Goal: Task Accomplishment & Management: Manage account settings

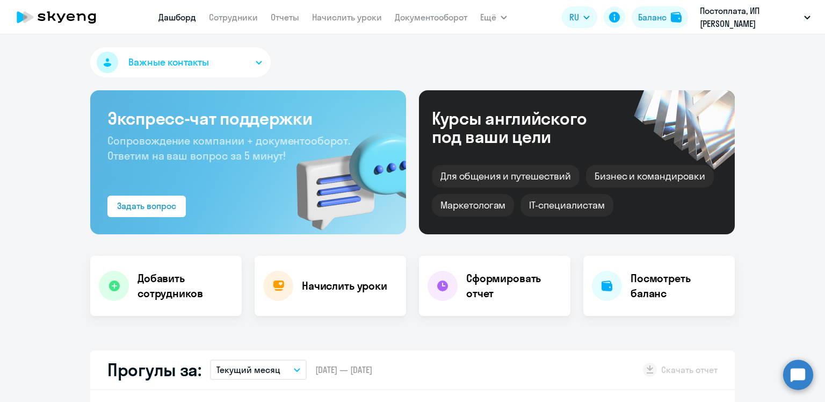
select select "30"
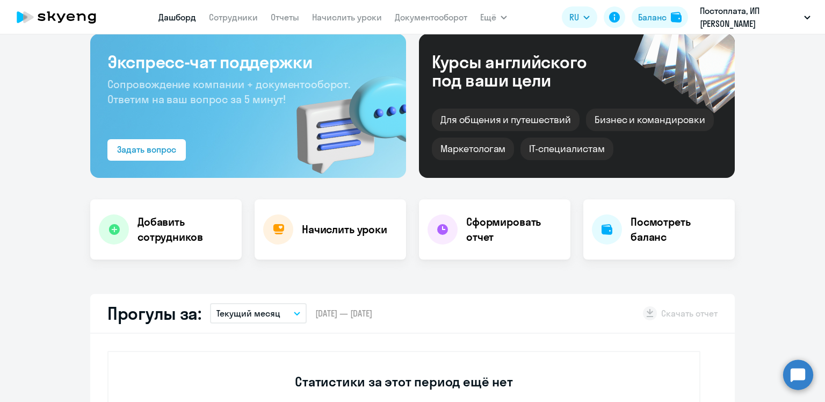
scroll to position [54, 0]
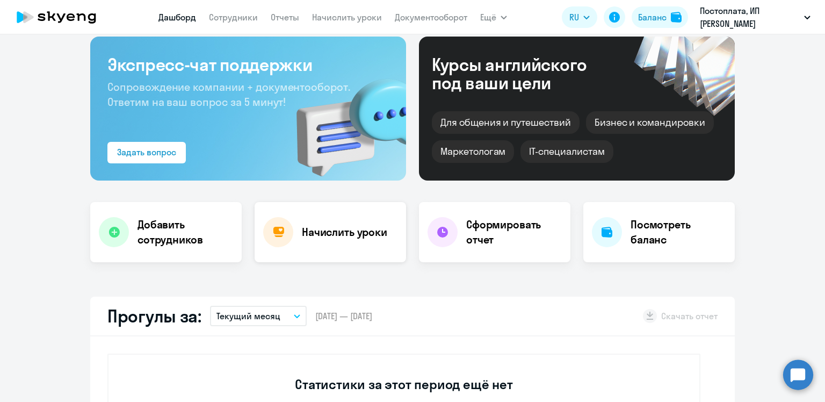
click at [336, 238] on h4 "Начислить уроки" at bounding box center [344, 231] width 85 height 15
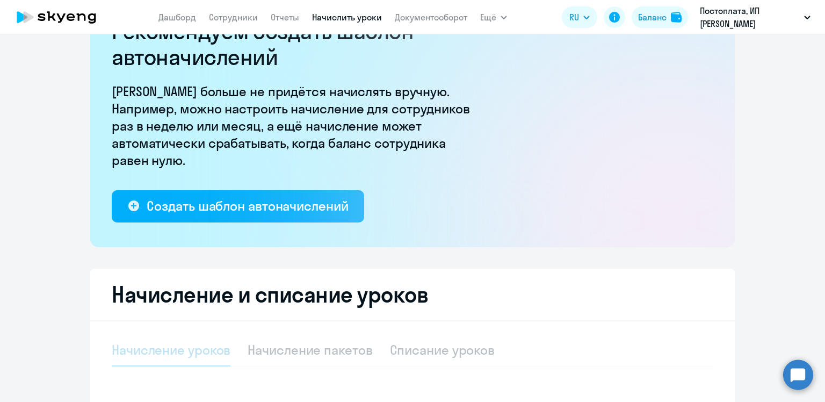
select select "10"
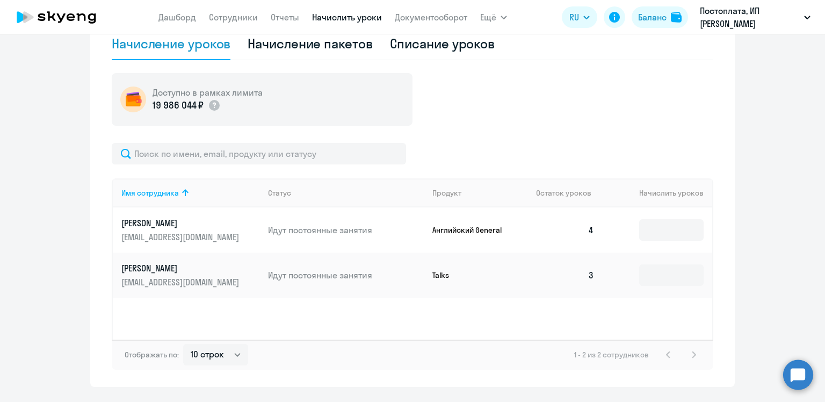
scroll to position [334, 0]
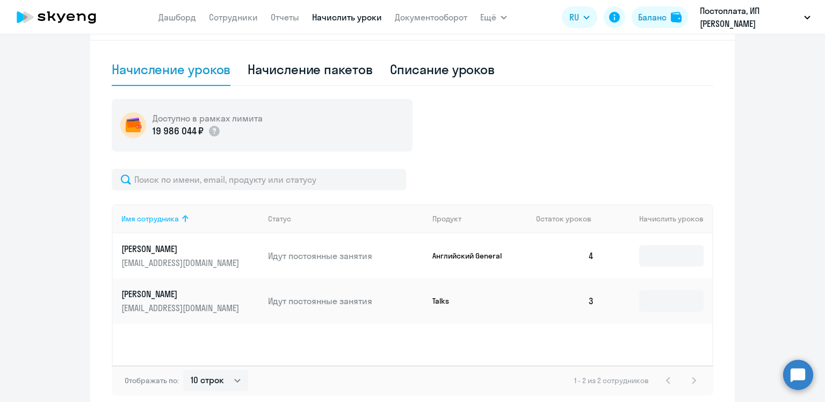
click at [179, 219] on icon at bounding box center [185, 218] width 13 height 13
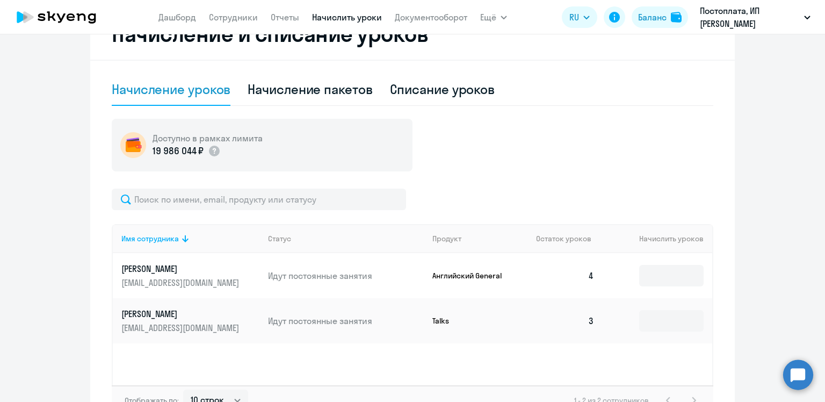
scroll to position [227, 0]
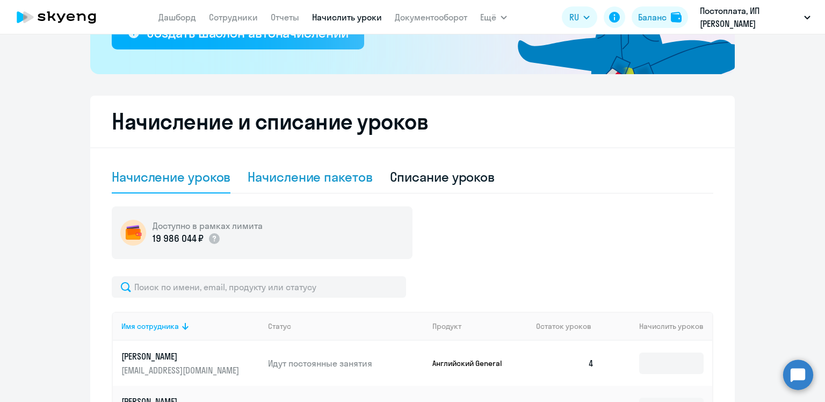
click at [278, 180] on div "Начисление пакетов" at bounding box center [310, 176] width 125 height 17
select select "10"
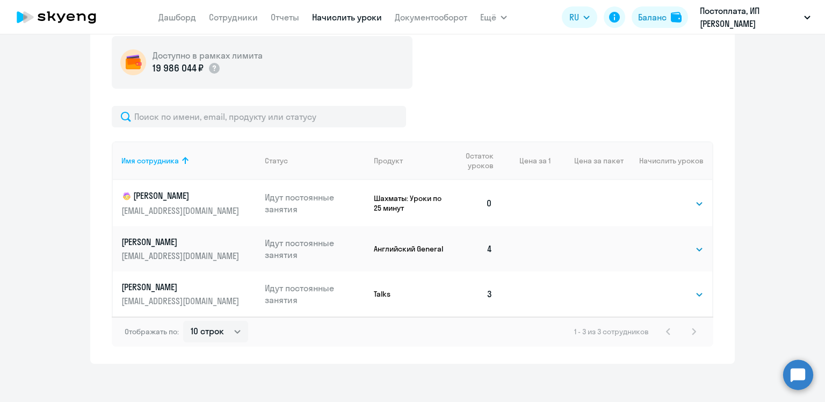
scroll to position [402, 0]
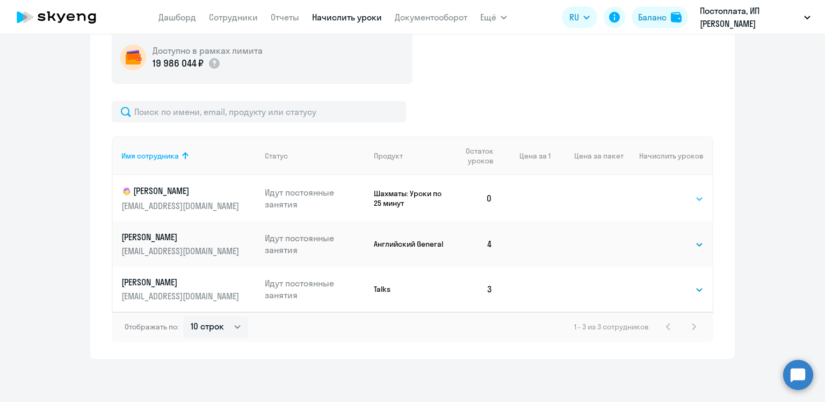
click at [684, 200] on select "Выбрать 4 8 16 32 64 96 128" at bounding box center [681, 198] width 44 height 13
select select "16"
click at [659, 192] on select "Выбрать 4 8 16 32 64 96 128" at bounding box center [681, 198] width 44 height 13
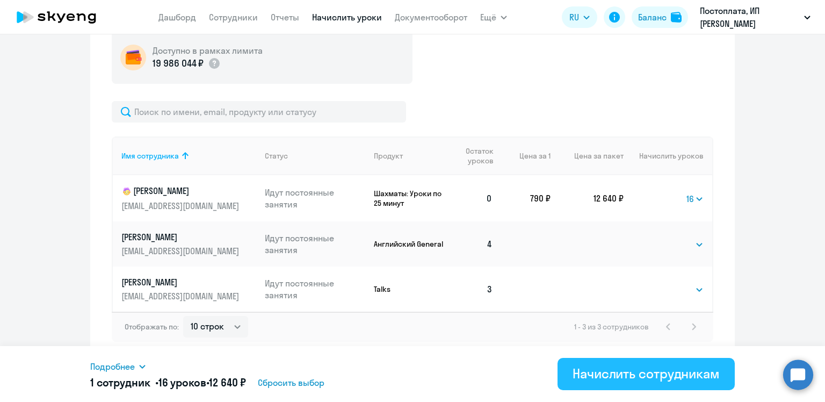
click at [638, 372] on div "Начислить сотрудникам" at bounding box center [645, 373] width 147 height 17
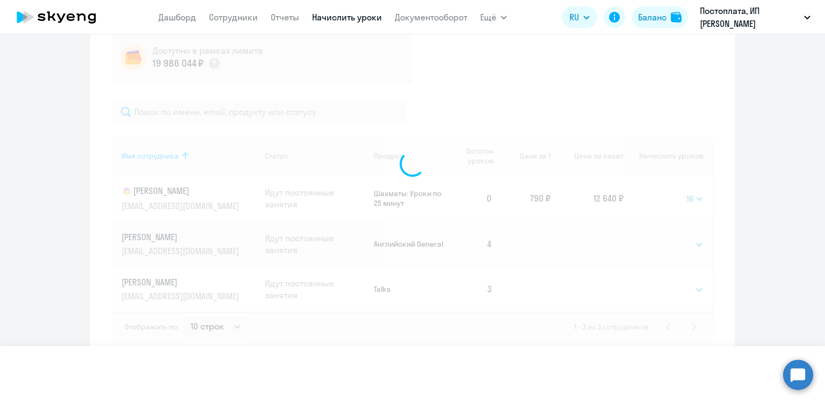
select select
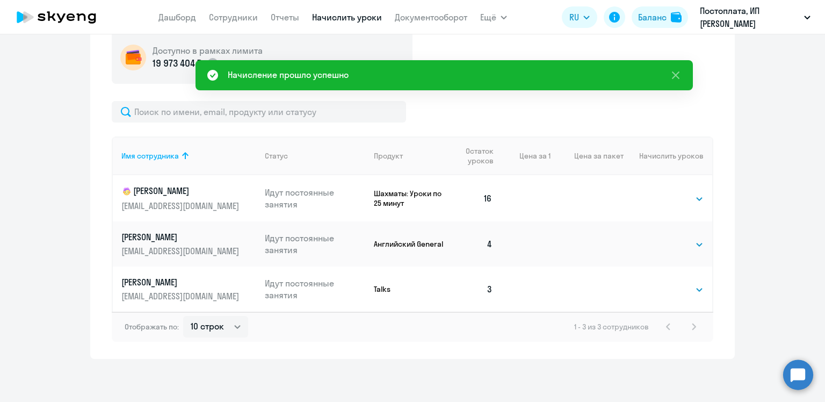
click at [509, 101] on div at bounding box center [412, 111] width 601 height 21
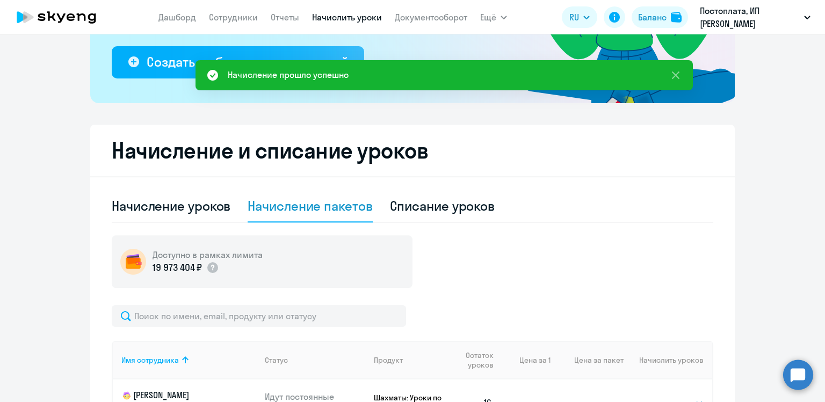
scroll to position [187, 0]
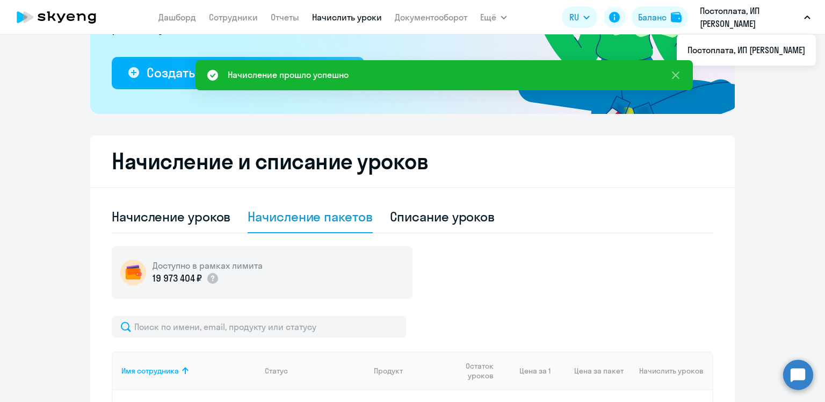
click at [786, 16] on p "Постоплата, ИП [PERSON_NAME]" at bounding box center [750, 17] width 100 height 26
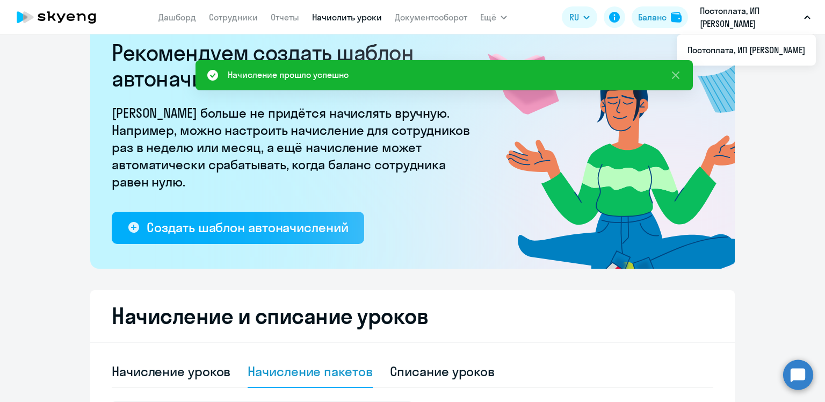
scroll to position [26, 0]
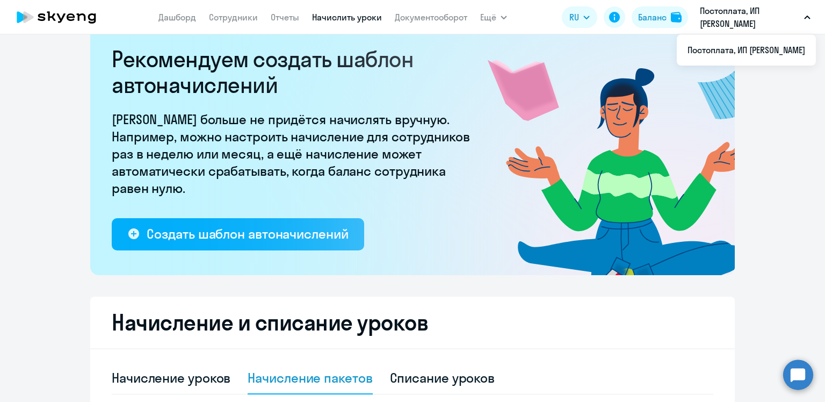
click at [758, 13] on p "Постоплата, ИП [PERSON_NAME]" at bounding box center [750, 17] width 100 height 26
click at [776, 19] on p "Постоплата, ИП [PERSON_NAME]" at bounding box center [750, 17] width 100 height 26
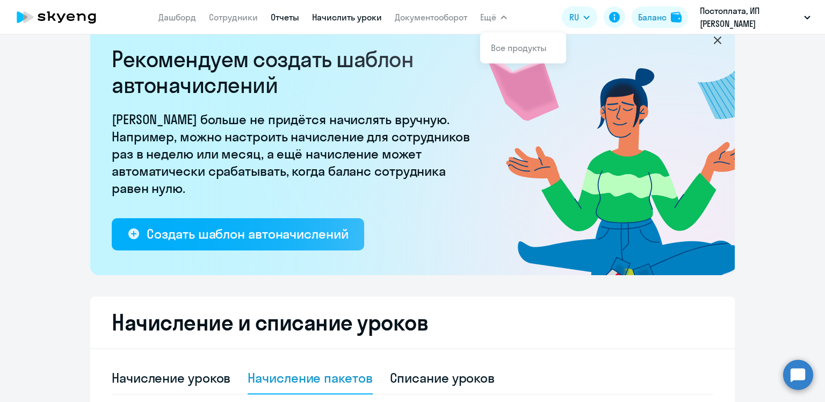
click at [285, 12] on link "Отчеты" at bounding box center [285, 17] width 28 height 11
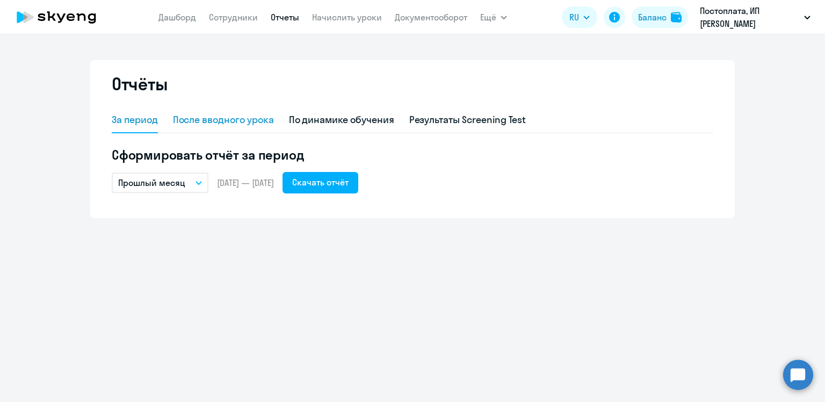
click at [254, 129] on div "После вводного урока" at bounding box center [223, 120] width 101 height 26
select select "10"
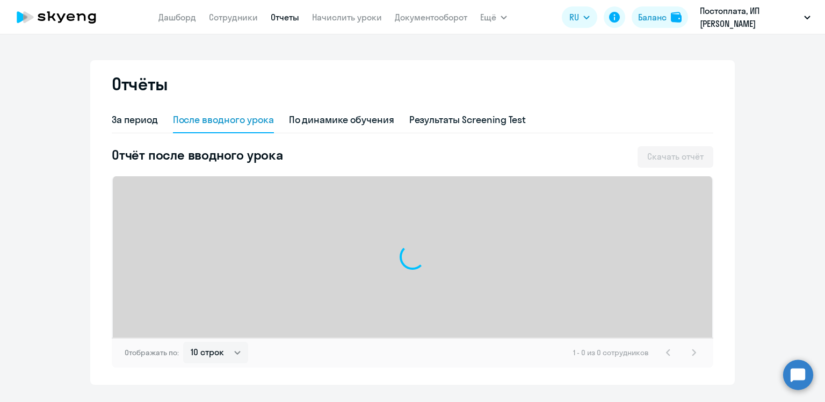
click at [238, 23] on app-menu-item-link "Сотрудники" at bounding box center [233, 17] width 49 height 13
click at [240, 17] on link "Сотрудники" at bounding box center [233, 17] width 49 height 11
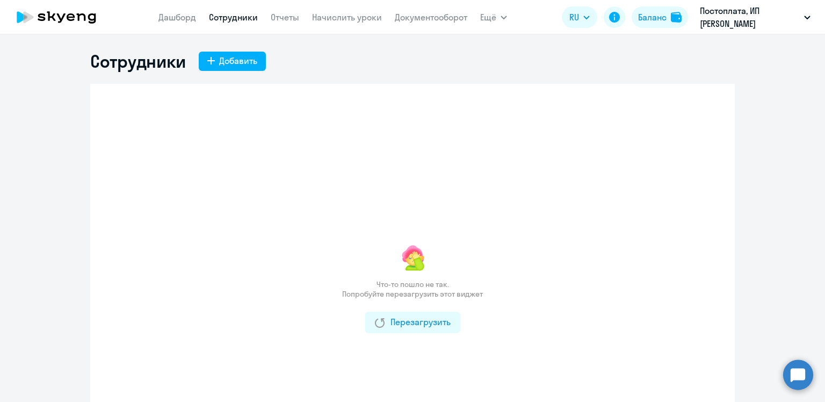
scroll to position [54, 0]
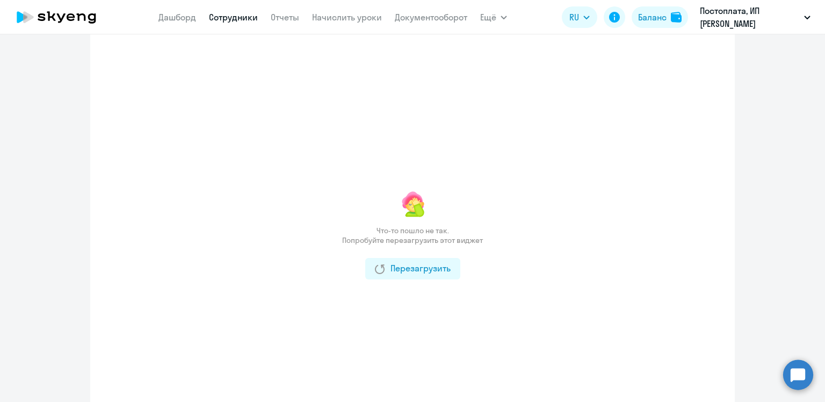
click at [187, 24] on app-menu-item-link "Дашборд" at bounding box center [177, 17] width 38 height 13
click at [185, 20] on link "Дашборд" at bounding box center [177, 17] width 38 height 11
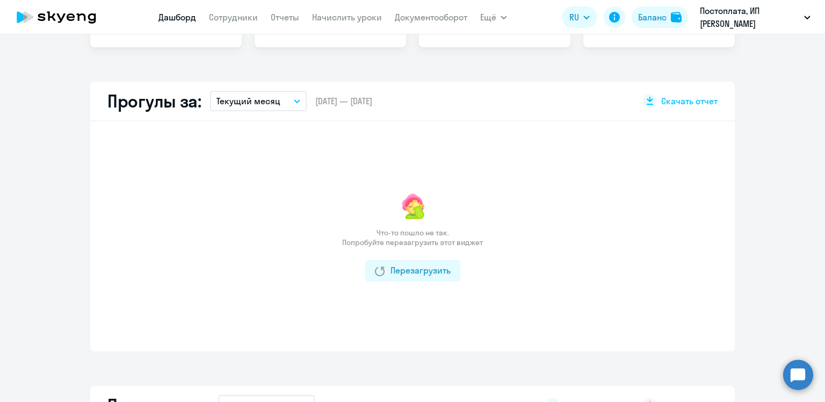
scroll to position [54, 0]
